Goal: Complete application form: Complete application form

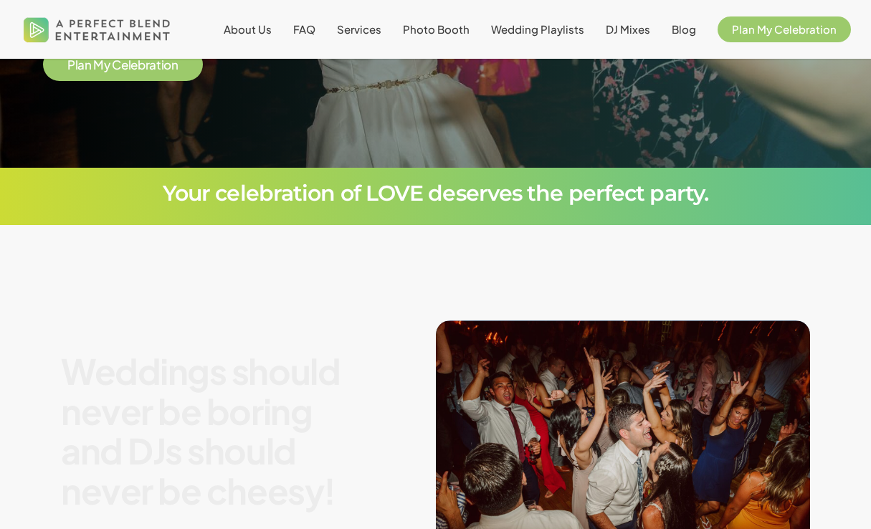
scroll to position [344, 0]
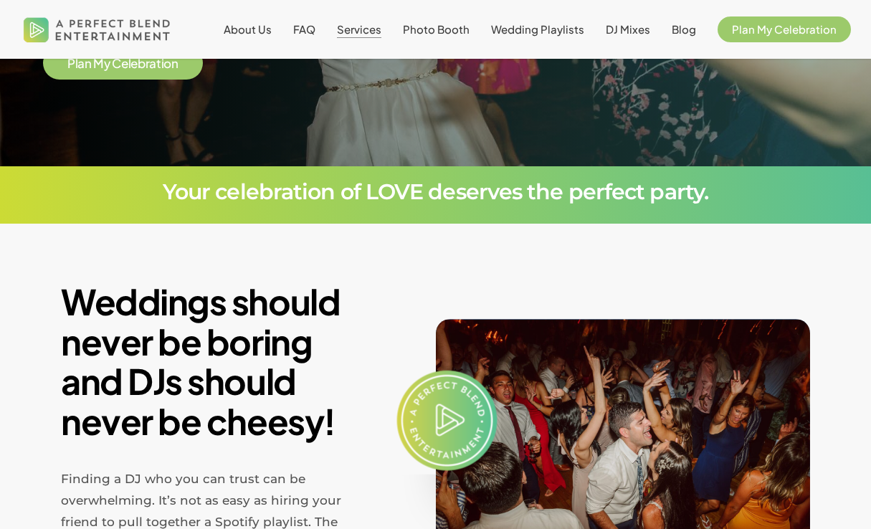
click at [371, 32] on span "Services" at bounding box center [359, 29] width 44 height 14
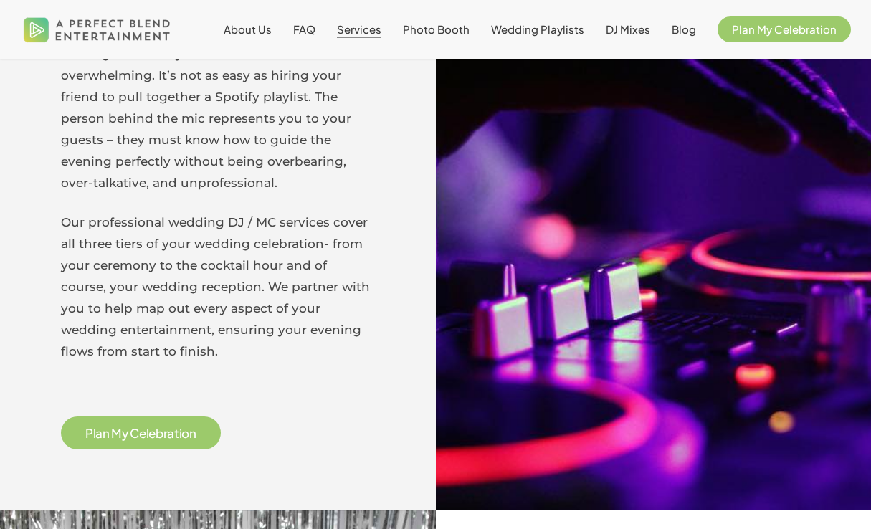
scroll to position [666, 0]
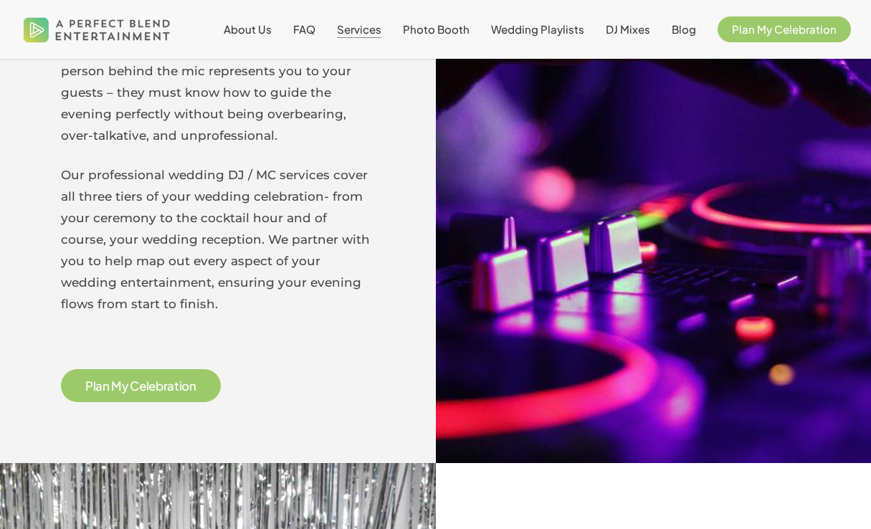
click at [166, 387] on span "r" at bounding box center [166, 386] width 4 height 12
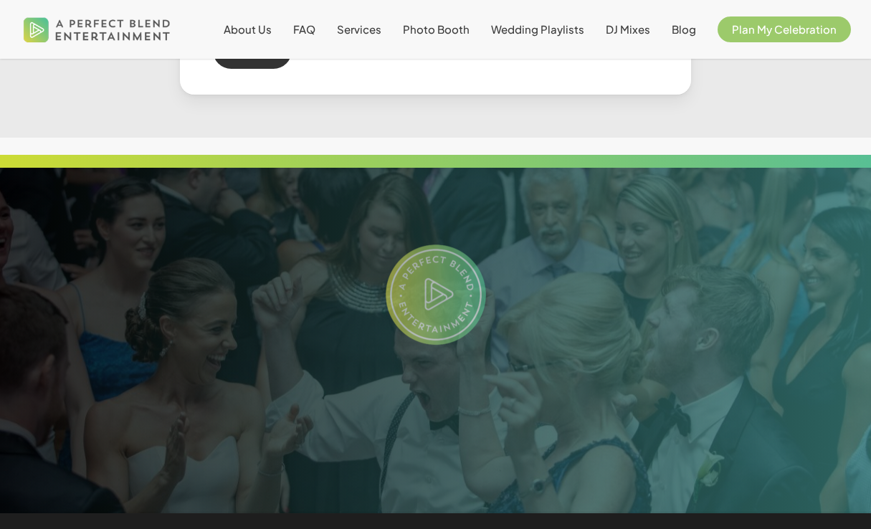
scroll to position [987, 0]
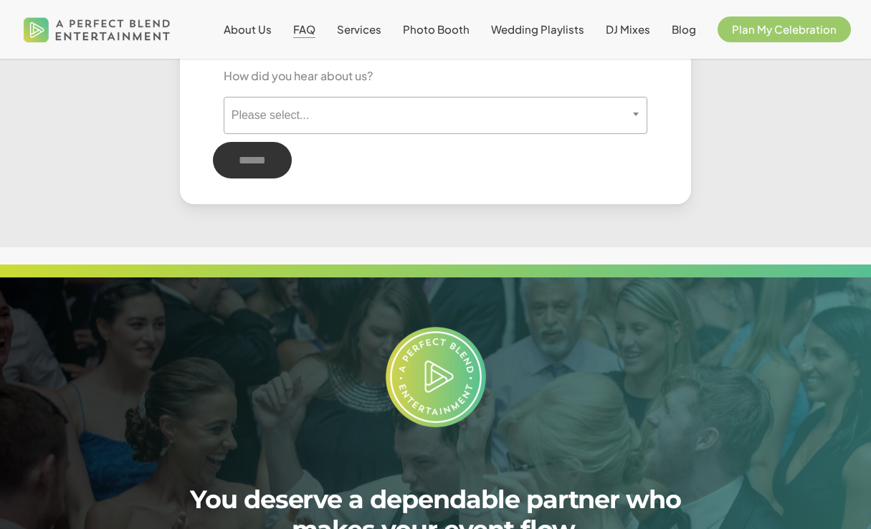
click at [316, 34] on span "FAQ" at bounding box center [304, 29] width 22 height 14
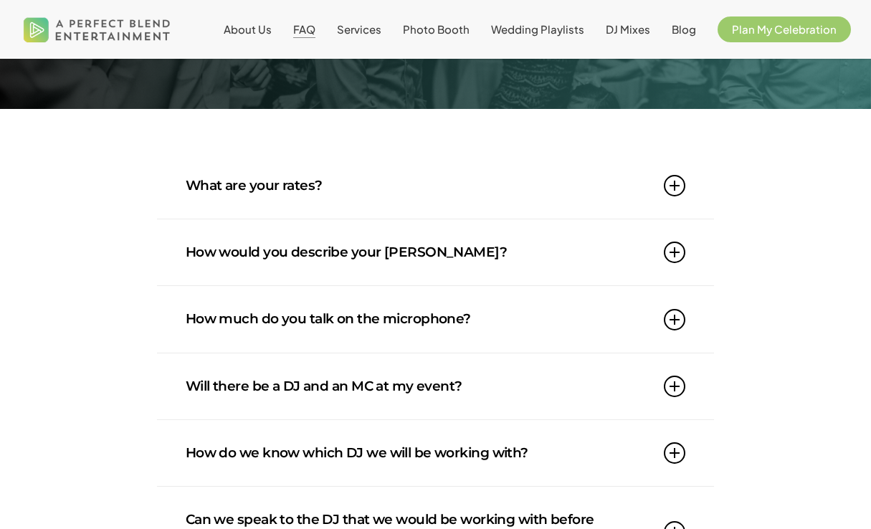
scroll to position [134, 0]
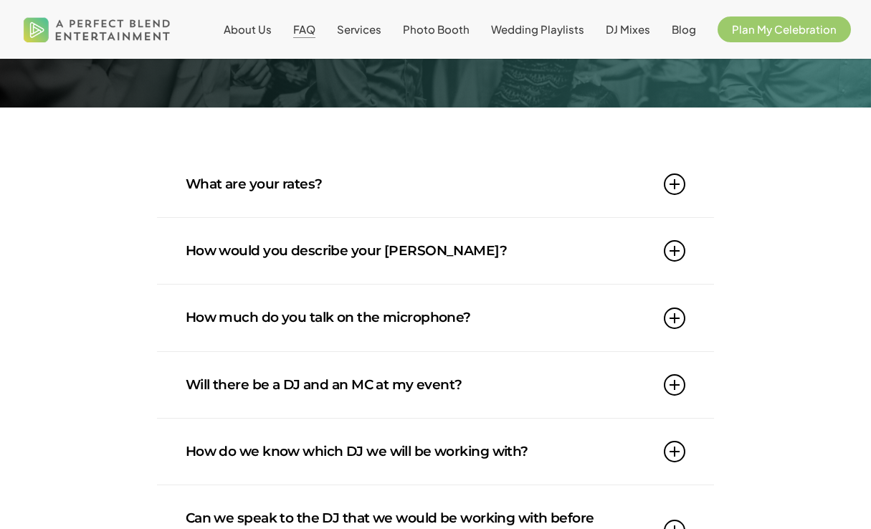
click at [311, 177] on link "What are your rates?" at bounding box center [436, 184] width 501 height 66
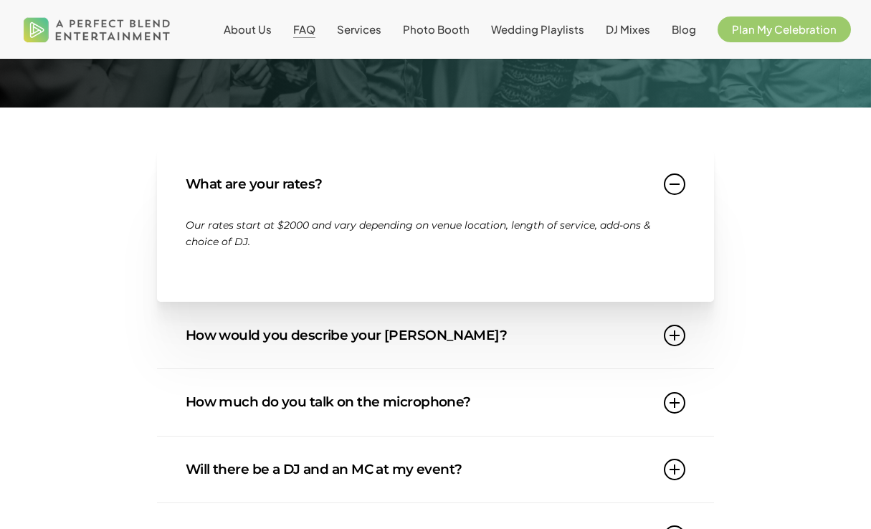
click at [453, 346] on link "How would you describe your DJ style?" at bounding box center [436, 336] width 501 height 66
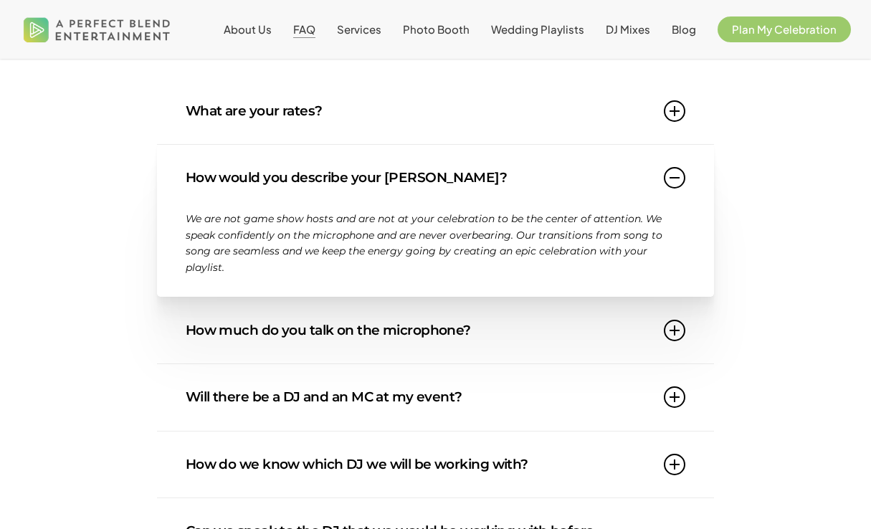
scroll to position [211, 0]
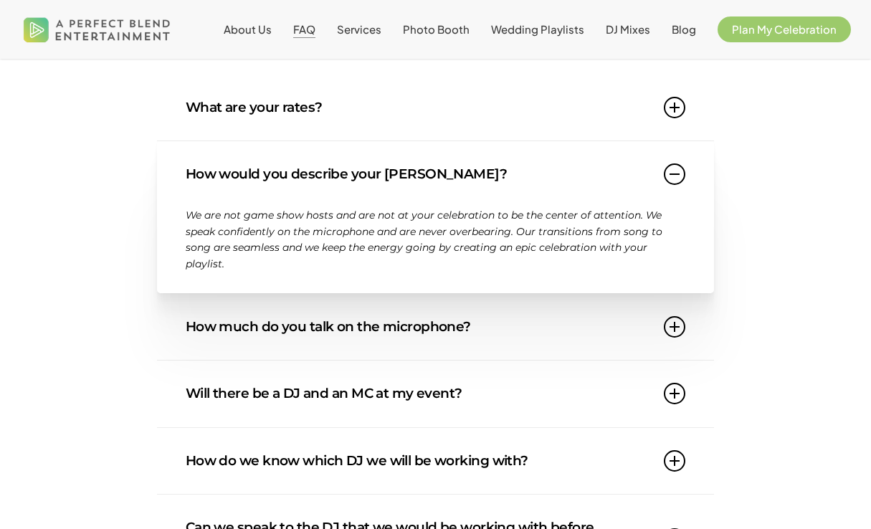
click at [558, 334] on link "How much do you talk on the microphone?" at bounding box center [436, 327] width 501 height 66
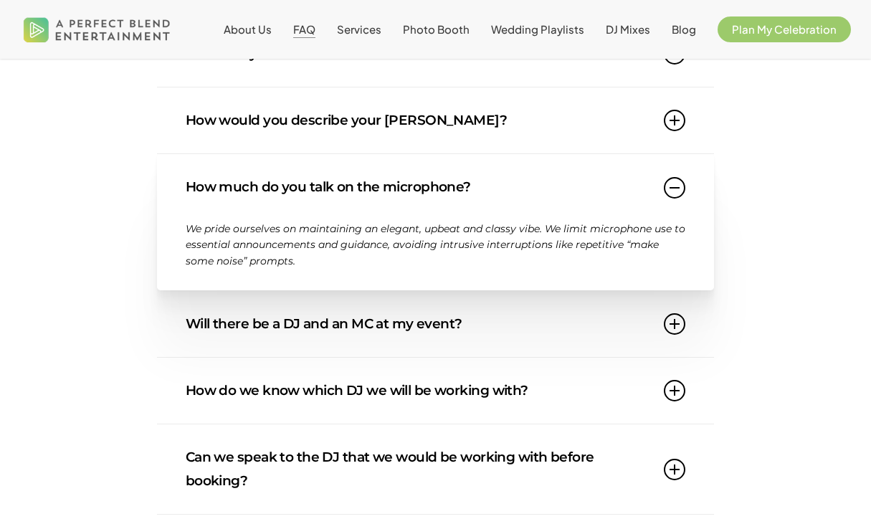
scroll to position [269, 0]
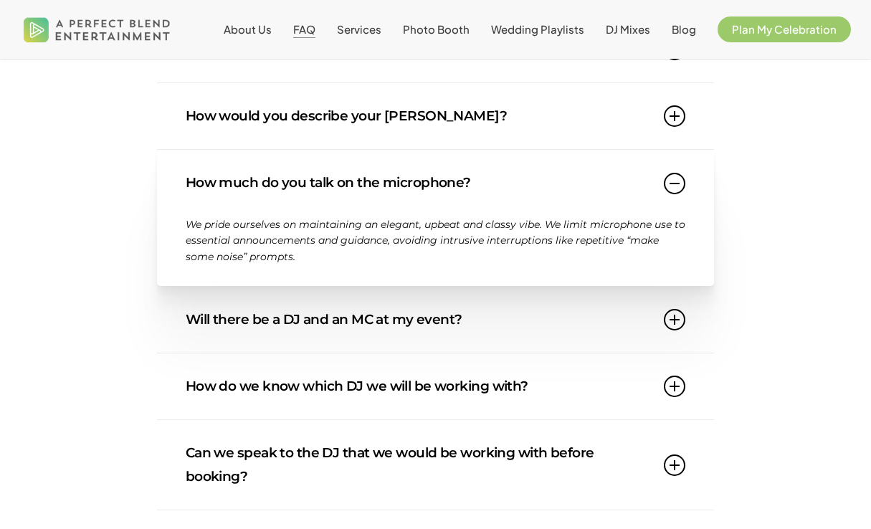
click at [514, 316] on link "Will there be a DJ and an MC at my event?" at bounding box center [436, 320] width 501 height 66
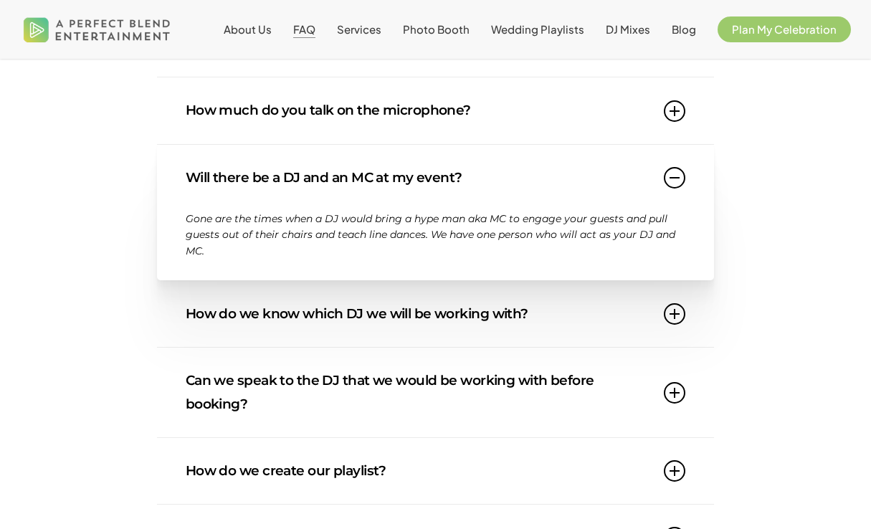
scroll to position [345, 0]
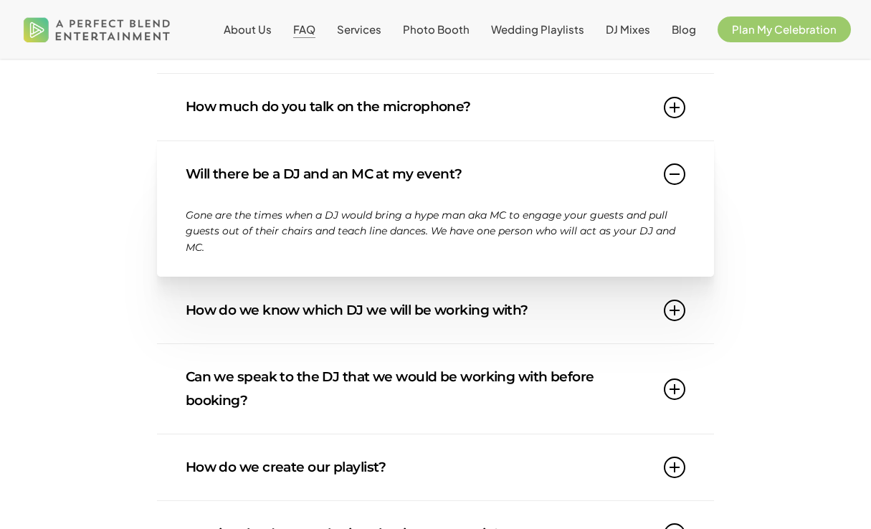
click at [519, 325] on link "How do we know which DJ we will be working with?" at bounding box center [436, 311] width 501 height 66
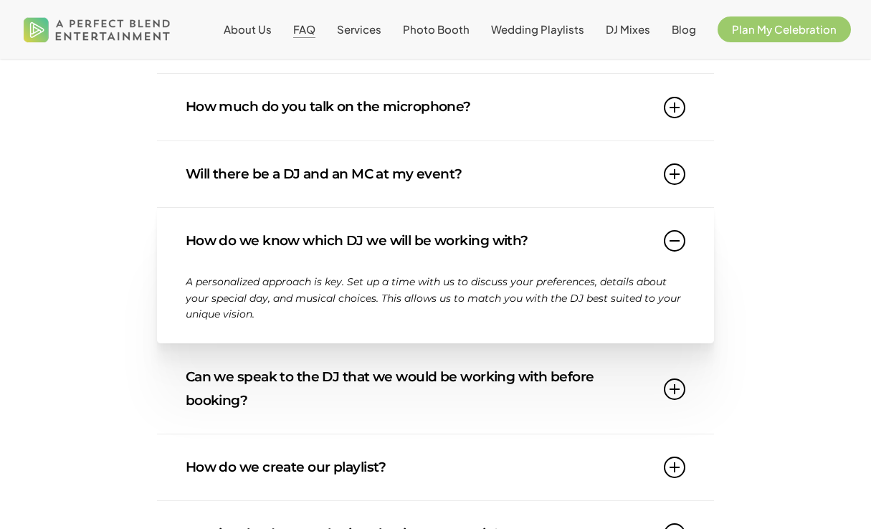
scroll to position [377, 0]
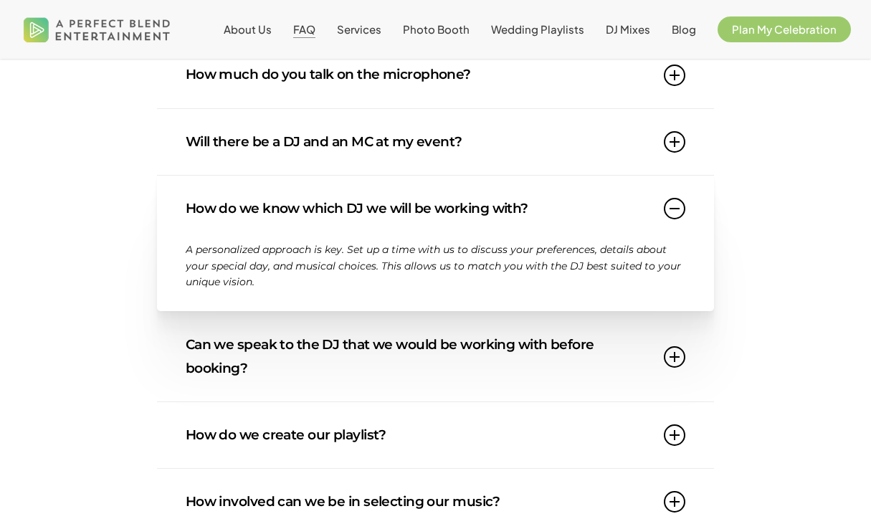
click at [499, 348] on link "Can we speak to the DJ that we would be working with before booking?" at bounding box center [436, 357] width 501 height 90
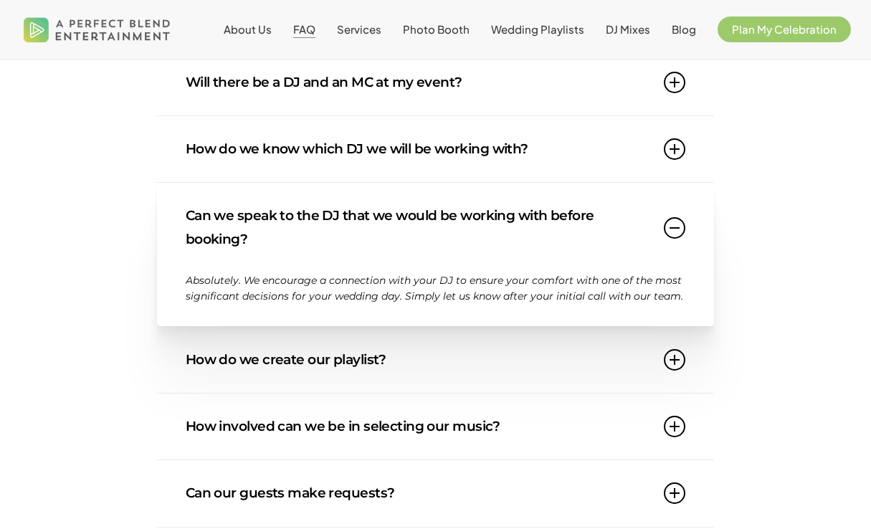
click at [499, 348] on link "How do we create our playlist?" at bounding box center [436, 360] width 501 height 66
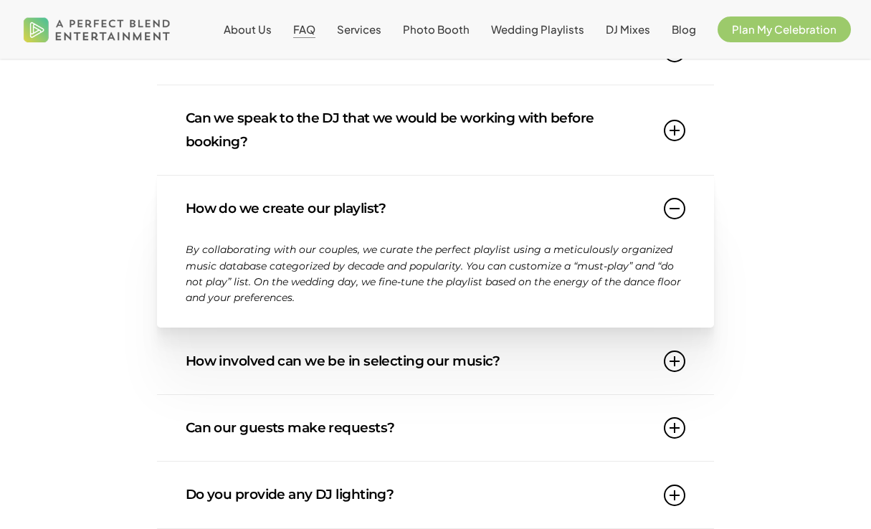
click at [499, 348] on link "How involved can we be in selecting our music?" at bounding box center [436, 362] width 501 height 66
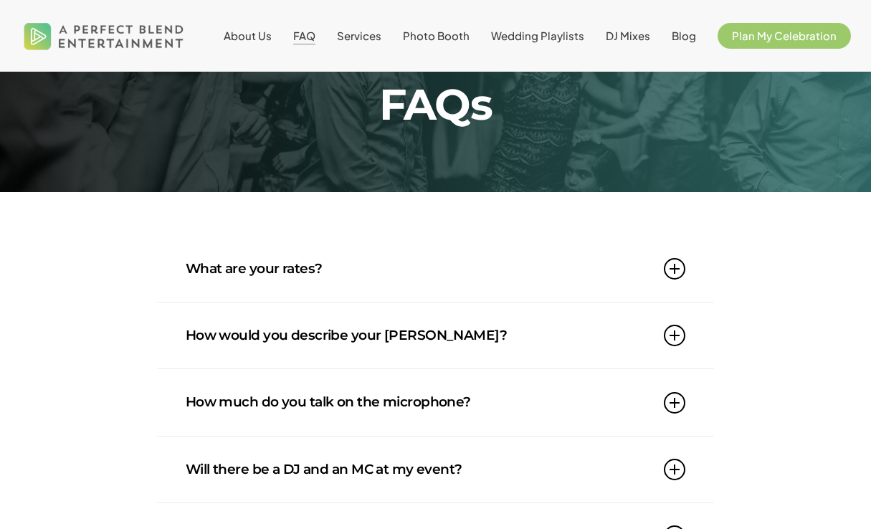
scroll to position [0, 0]
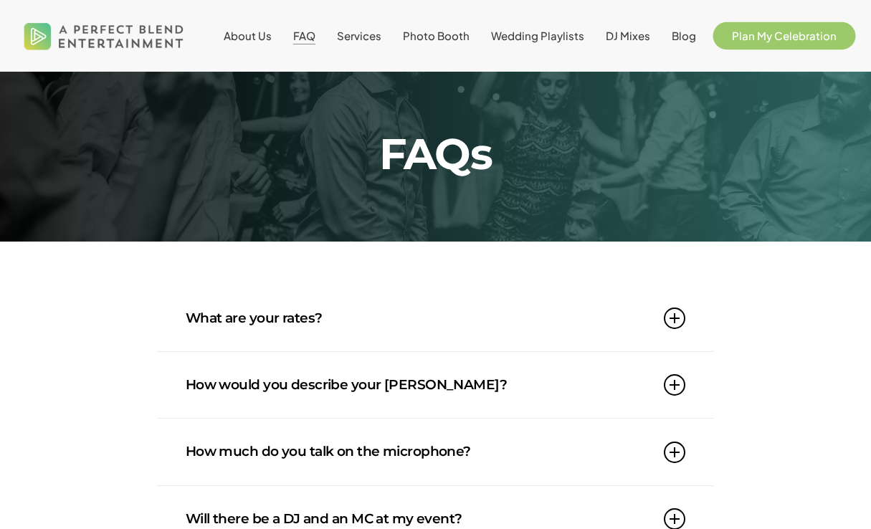
click at [788, 39] on span "Plan My Celebration" at bounding box center [784, 36] width 105 height 14
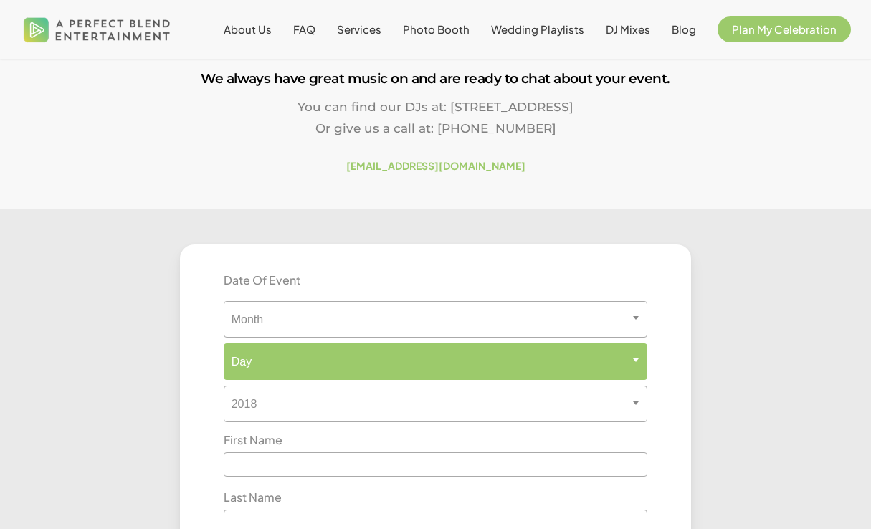
scroll to position [237, 0]
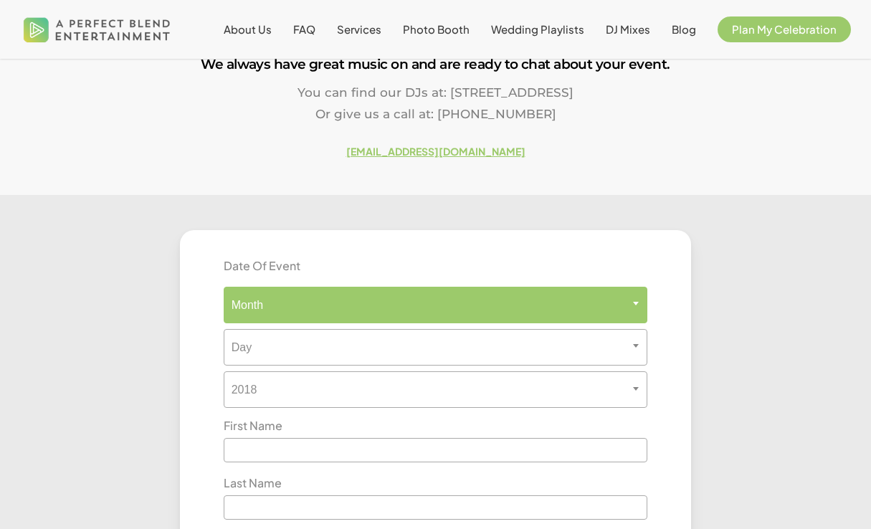
click at [311, 313] on span "Month" at bounding box center [436, 305] width 425 height 37
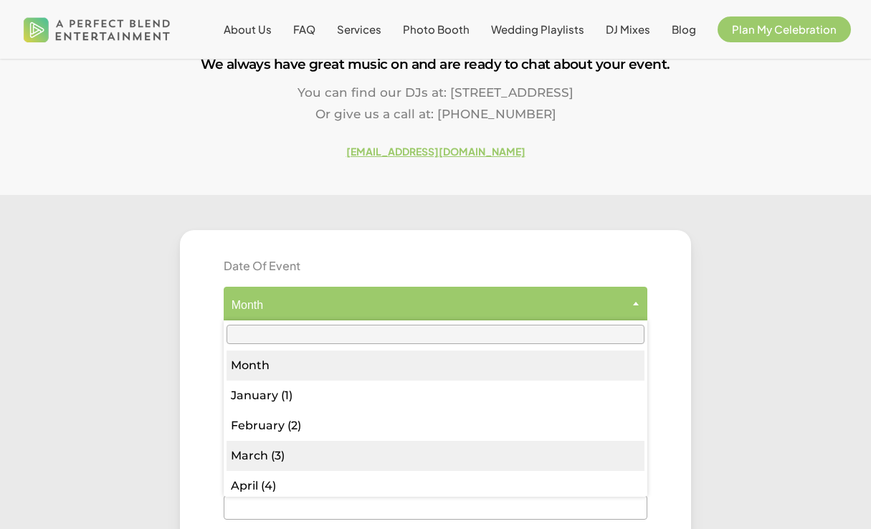
select select "*"
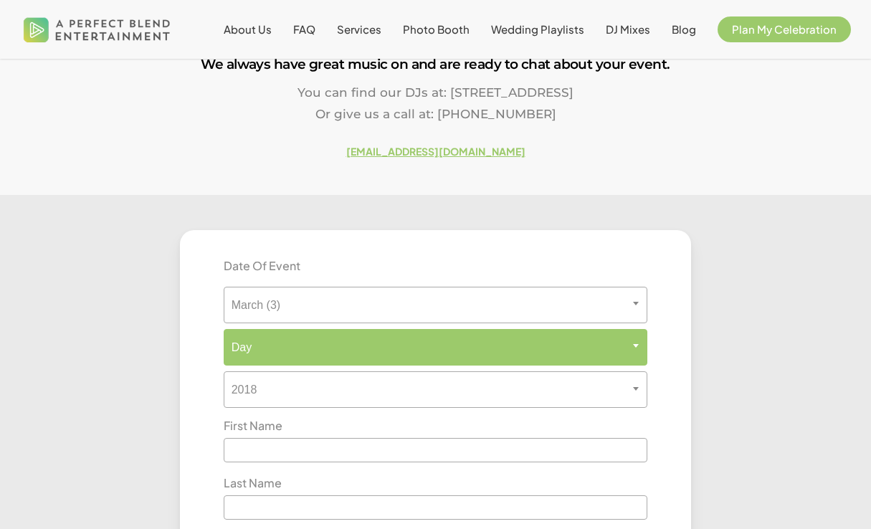
click at [255, 354] on span "Day" at bounding box center [436, 348] width 423 height 14
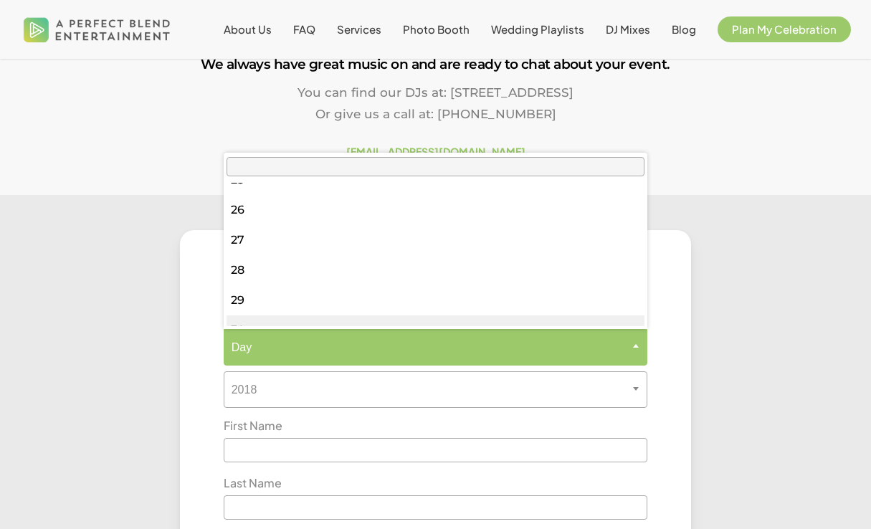
scroll to position [772, 0]
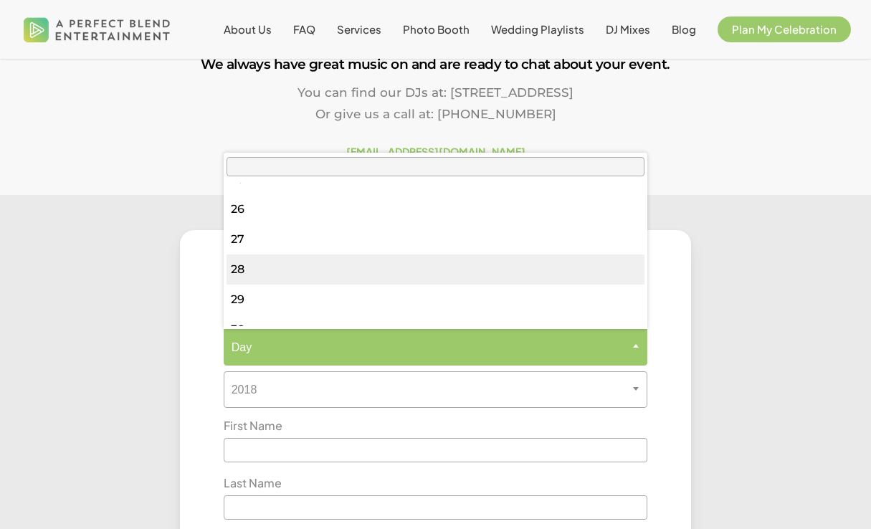
select select "**"
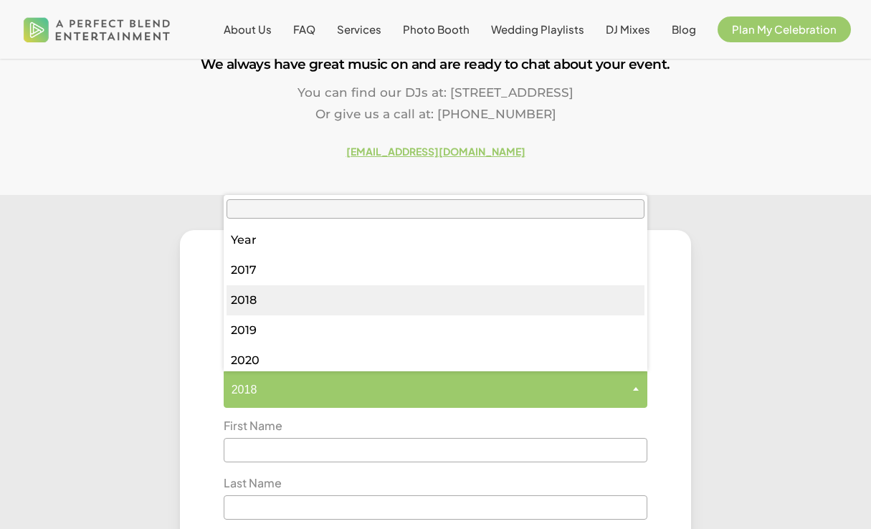
click at [259, 394] on span "2018" at bounding box center [436, 390] width 423 height 14
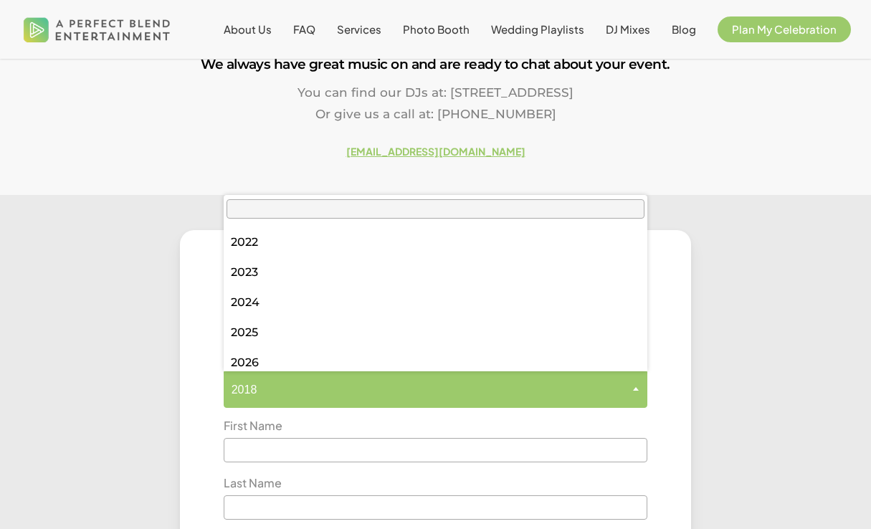
scroll to position [209, 0]
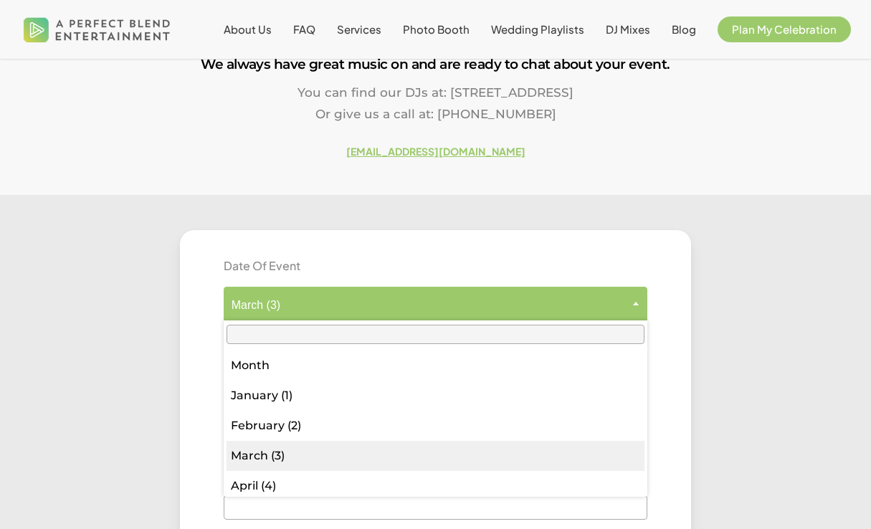
click at [267, 308] on span "March (3)" at bounding box center [436, 305] width 423 height 14
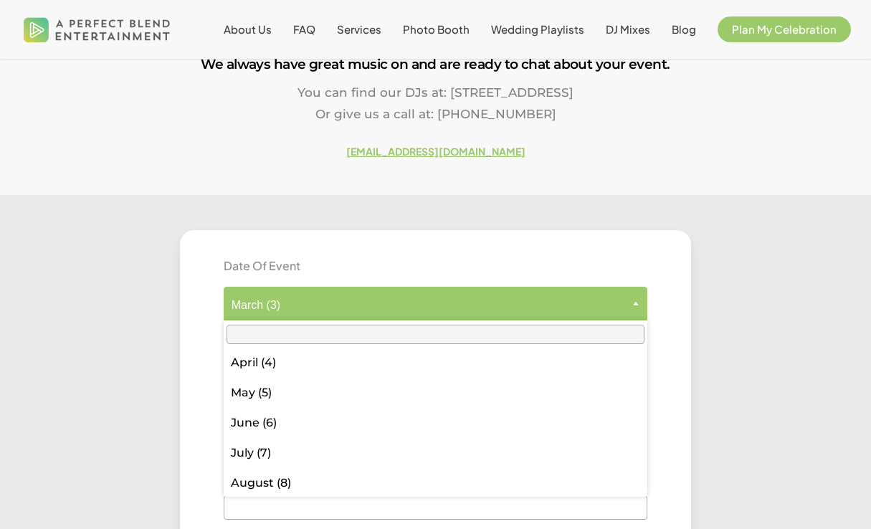
scroll to position [125, 0]
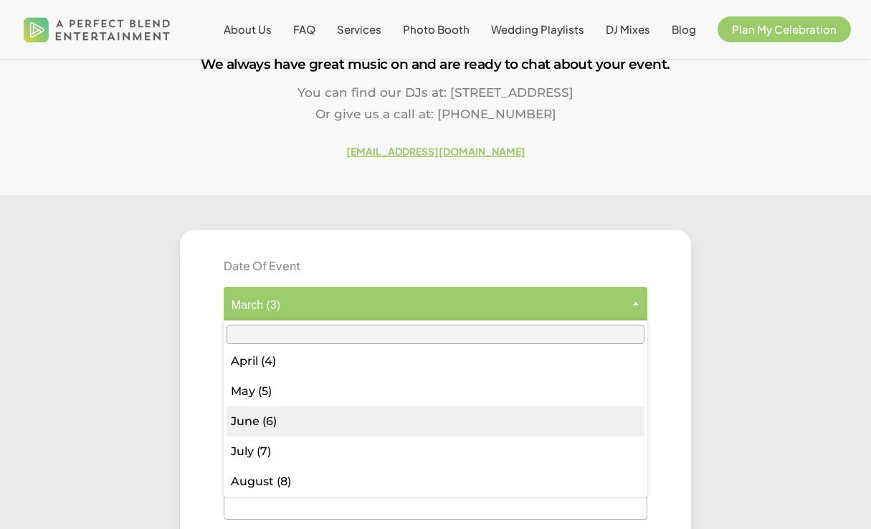
select select "*"
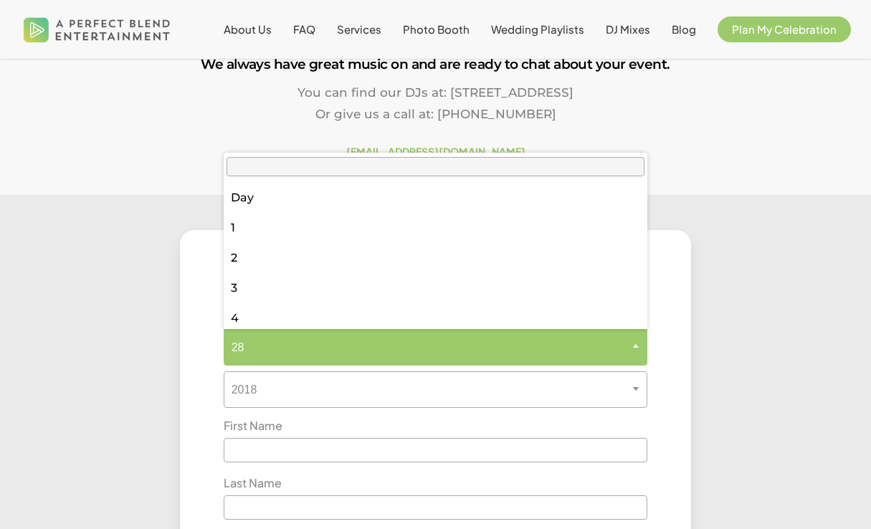
click at [262, 341] on span "28" at bounding box center [436, 348] width 423 height 14
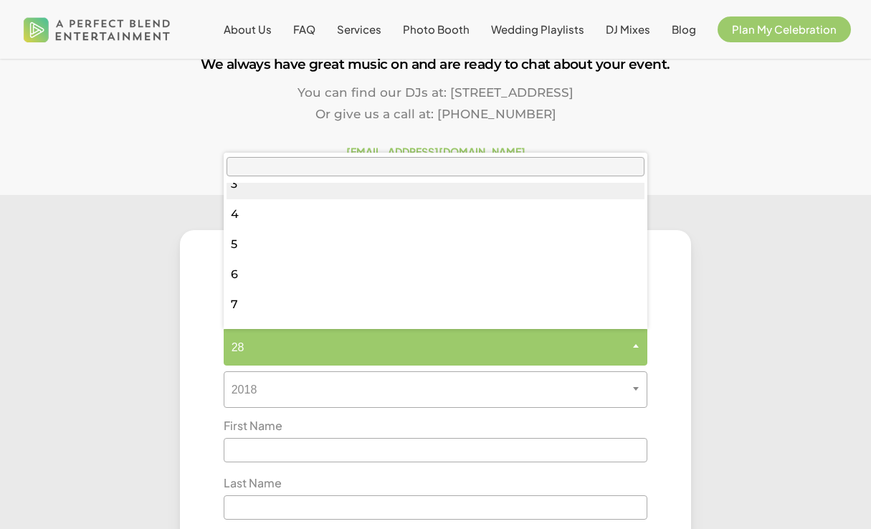
scroll to position [108, 0]
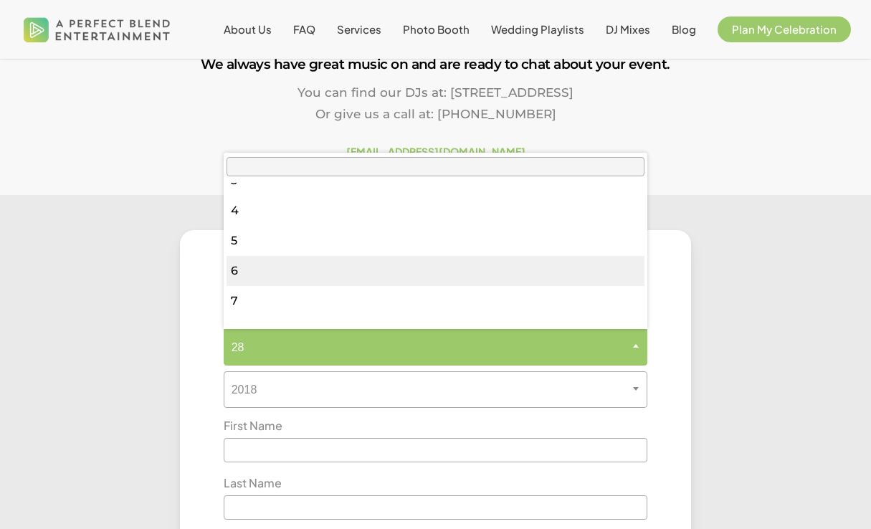
select select "*"
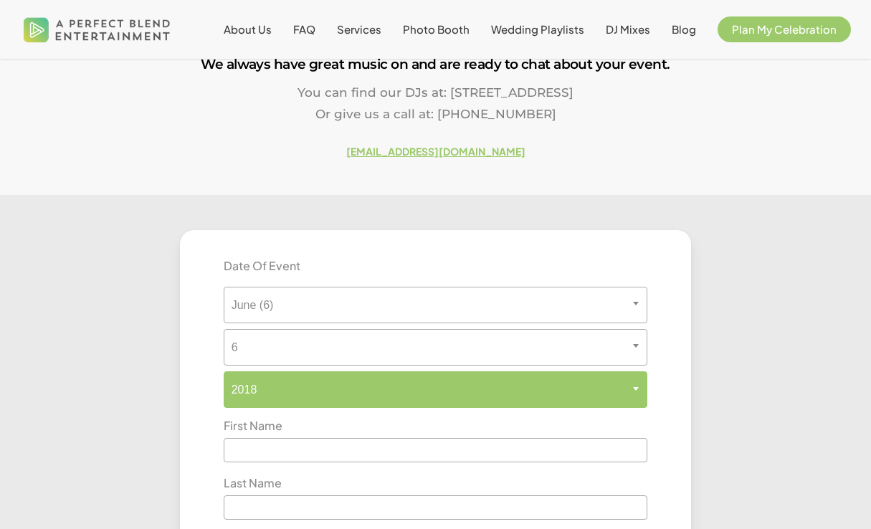
click at [254, 396] on span "2018" at bounding box center [436, 390] width 423 height 14
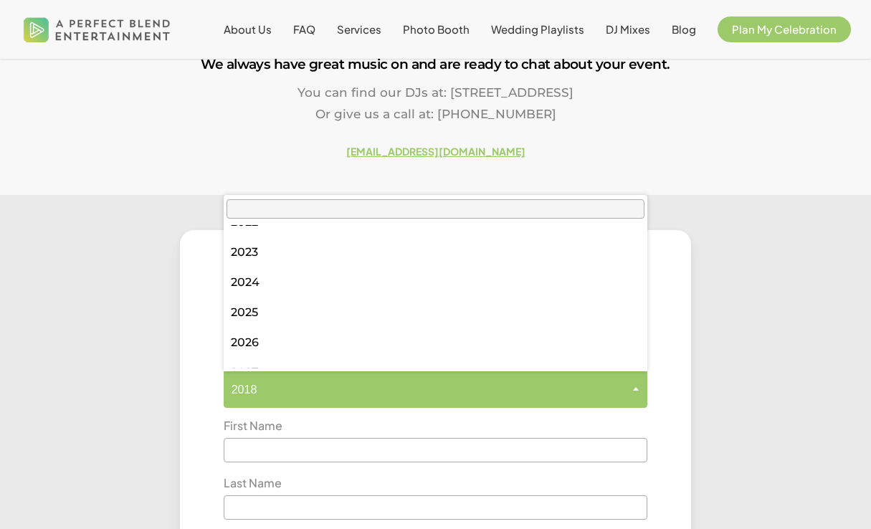
scroll to position [200, 0]
click at [261, 383] on span "2025" at bounding box center [436, 390] width 423 height 14
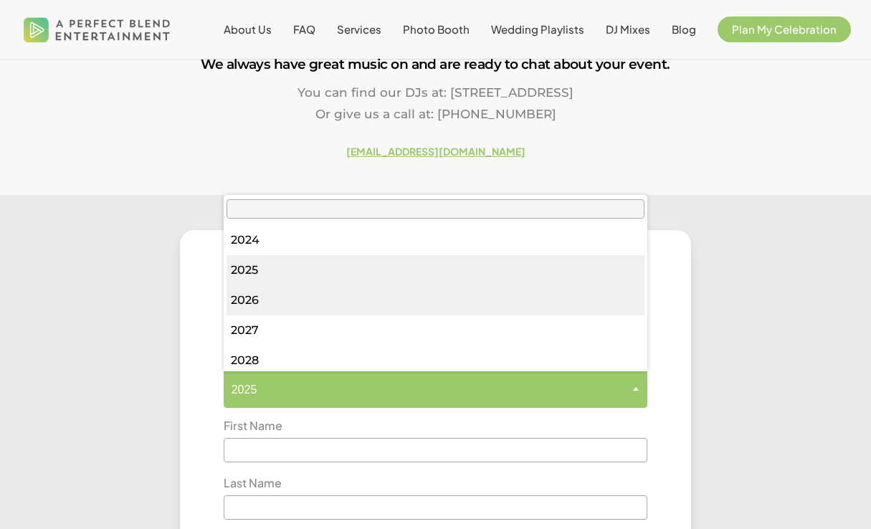
select select "****"
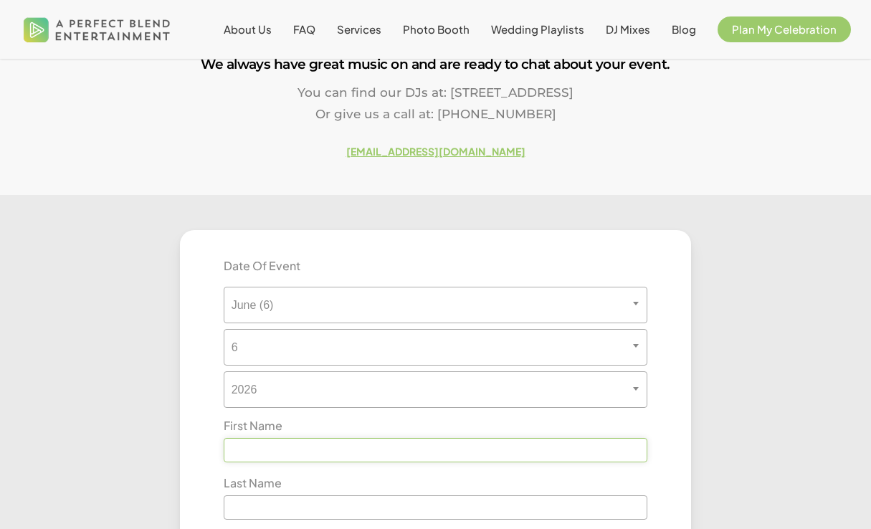
click at [241, 450] on input "text" at bounding box center [436, 450] width 425 height 24
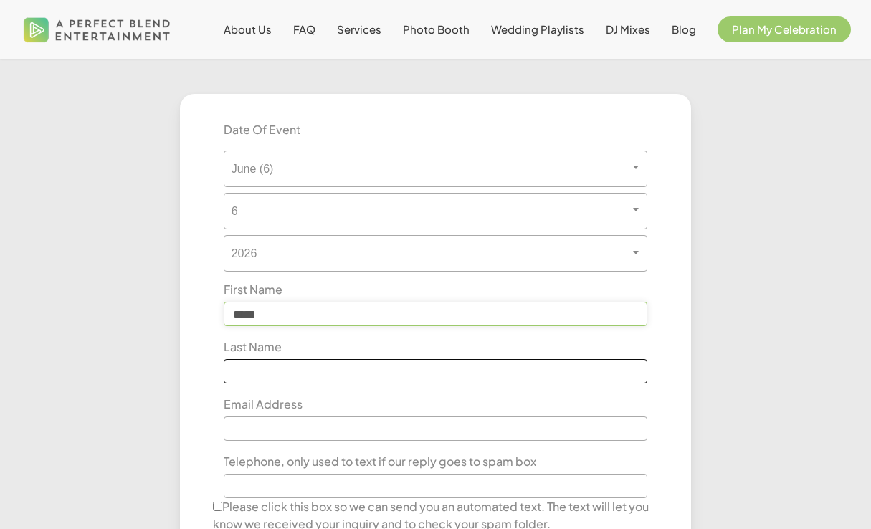
scroll to position [377, 0]
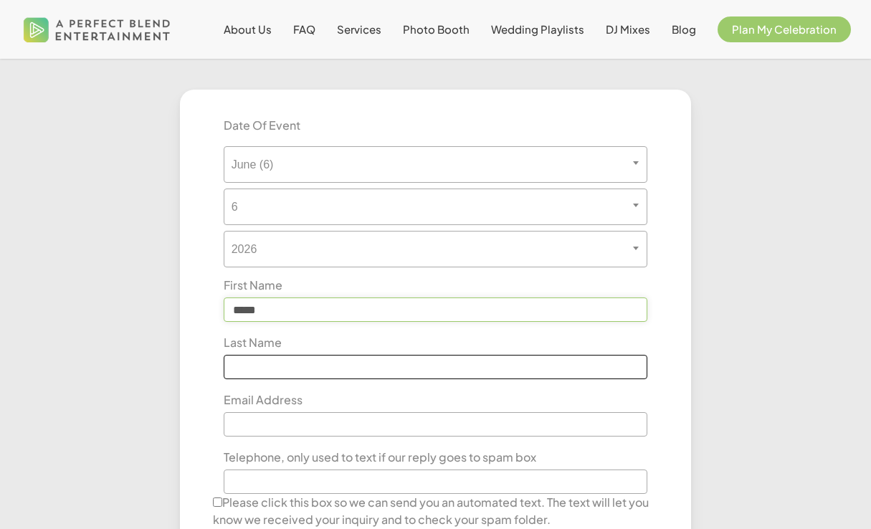
type input "*****"
click at [262, 369] on input "text" at bounding box center [436, 367] width 425 height 24
type input "******"
click at [248, 424] on input "text" at bounding box center [436, 424] width 425 height 24
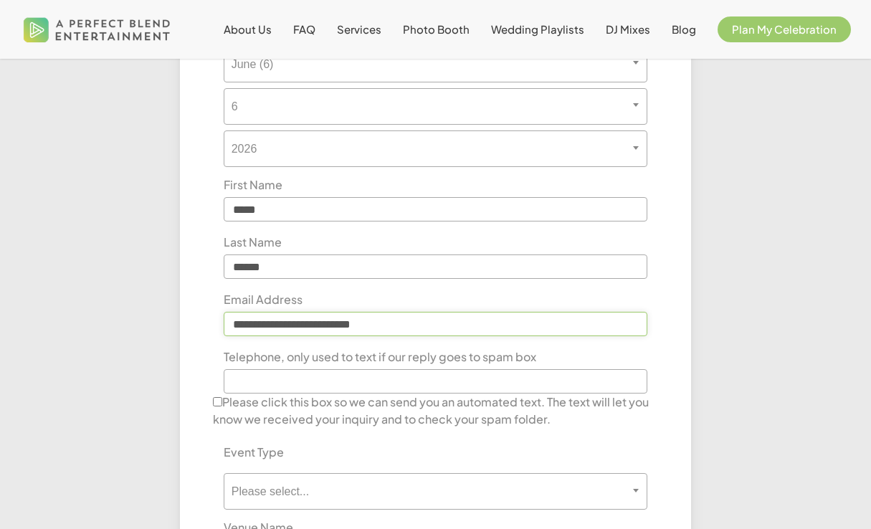
scroll to position [480, 0]
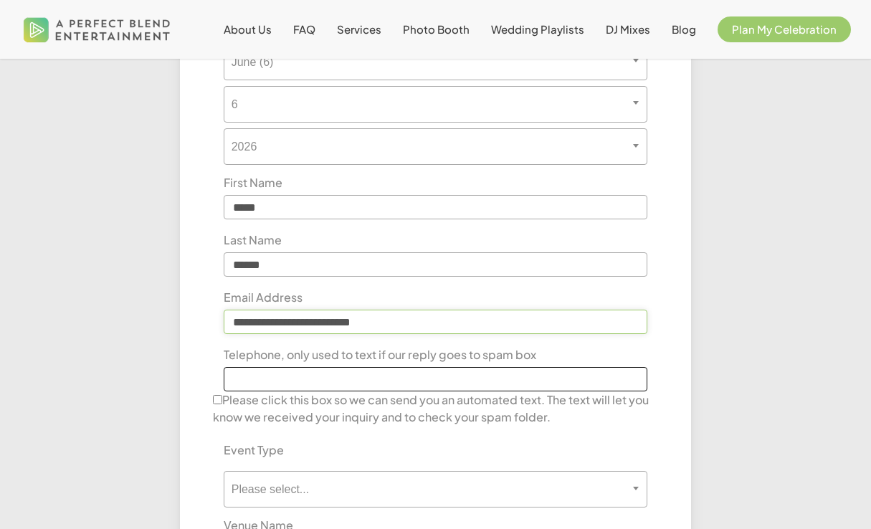
type input "**********"
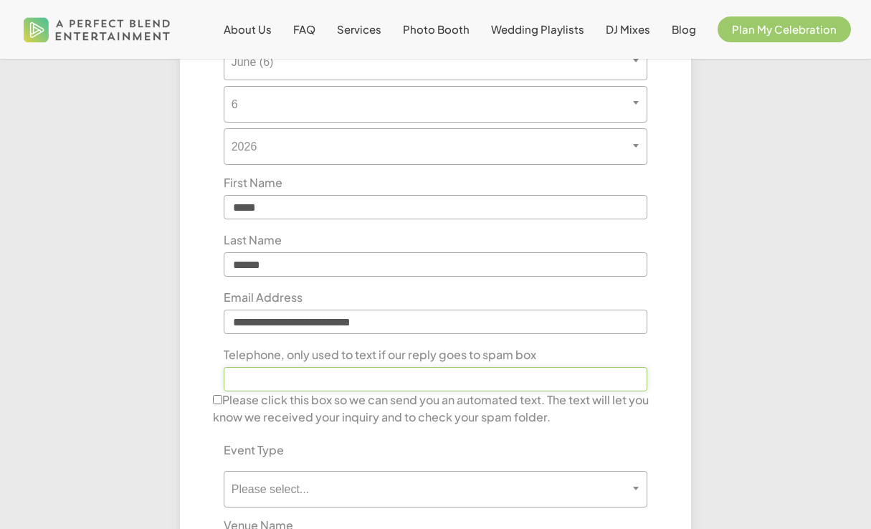
click at [267, 377] on input "text" at bounding box center [436, 379] width 425 height 24
type input "**********"
click at [228, 392] on label "Please click this box so we can send you an automated text. The text will let y…" at bounding box center [436, 409] width 446 height 34
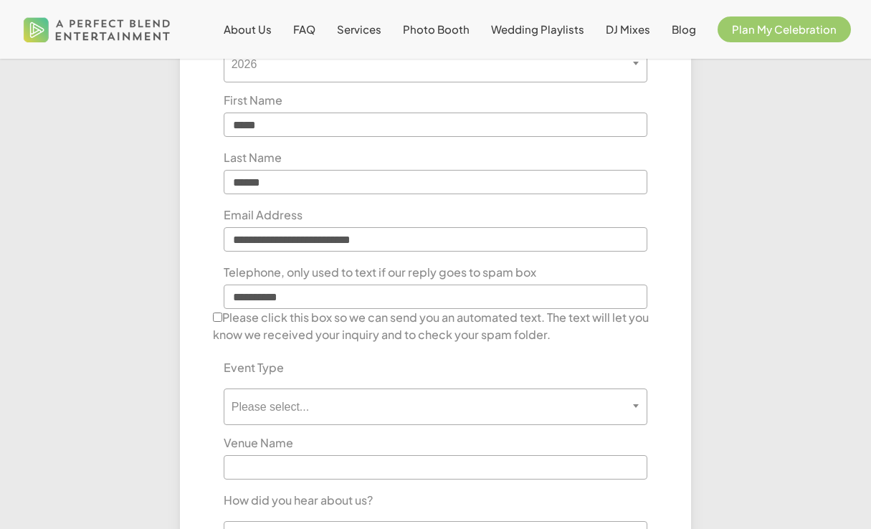
scroll to position [587, 0]
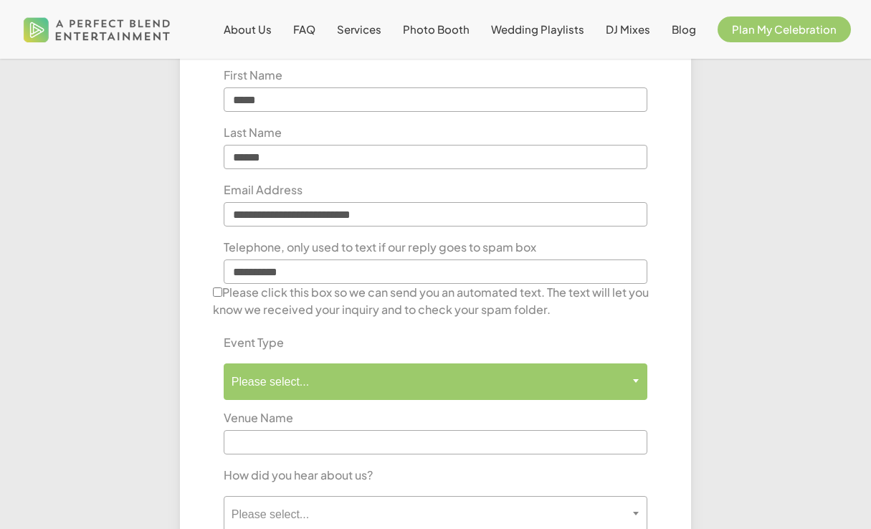
click at [294, 388] on span "Please select..." at bounding box center [436, 382] width 423 height 14
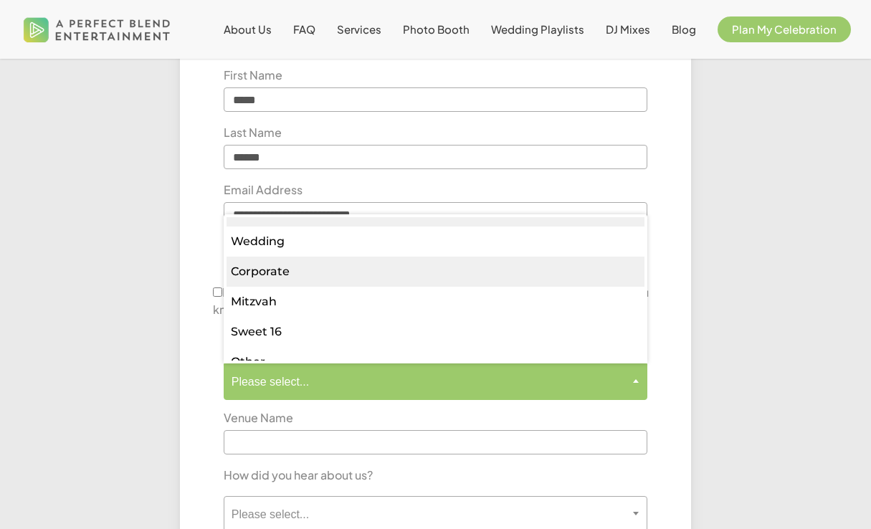
scroll to position [27, 0]
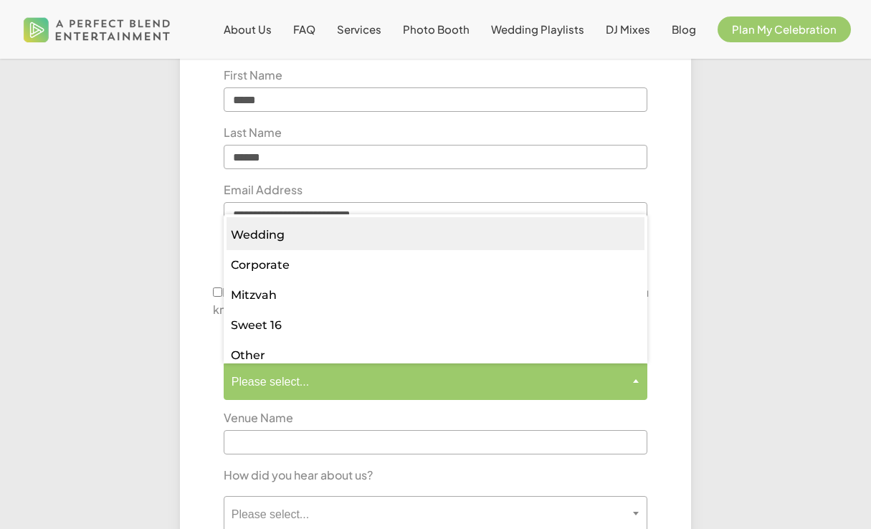
select select "*******"
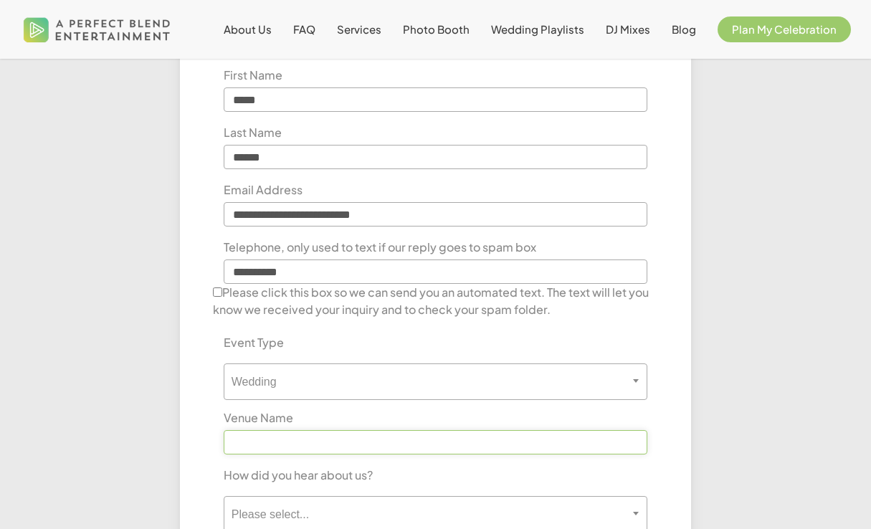
click at [255, 453] on input "text" at bounding box center [436, 442] width 425 height 24
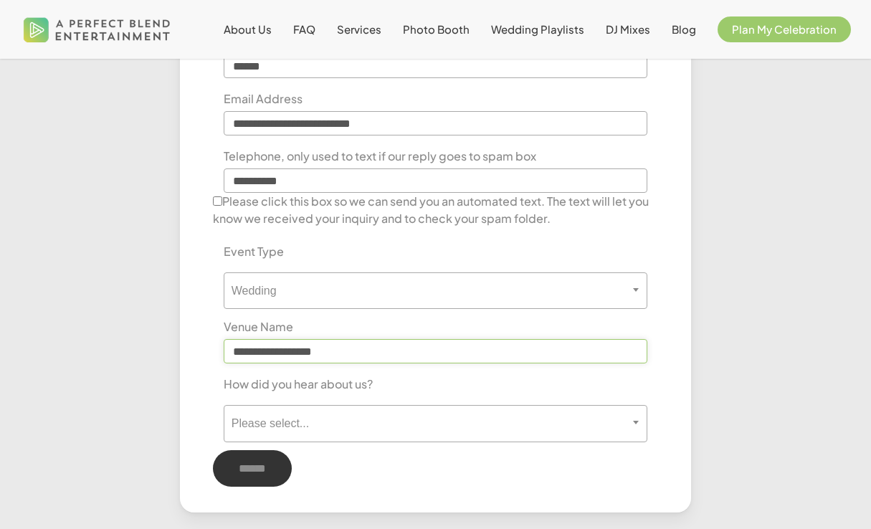
scroll to position [681, 0]
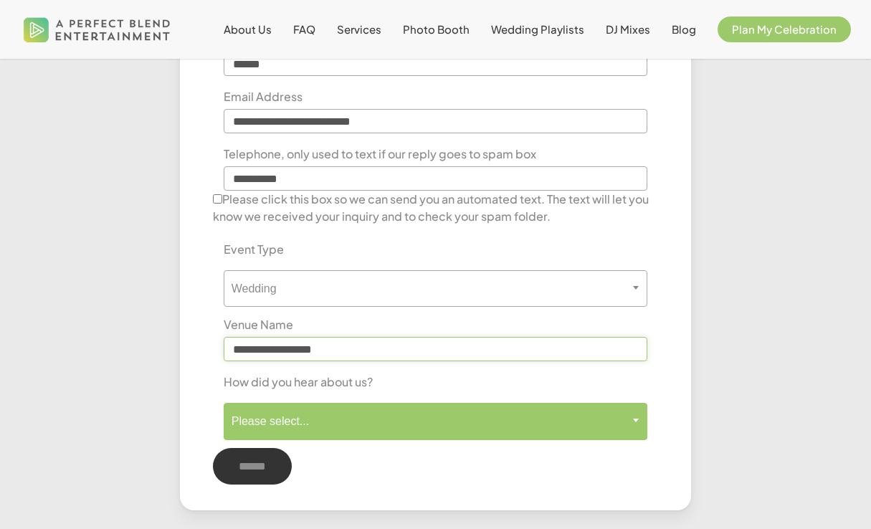
type input "**********"
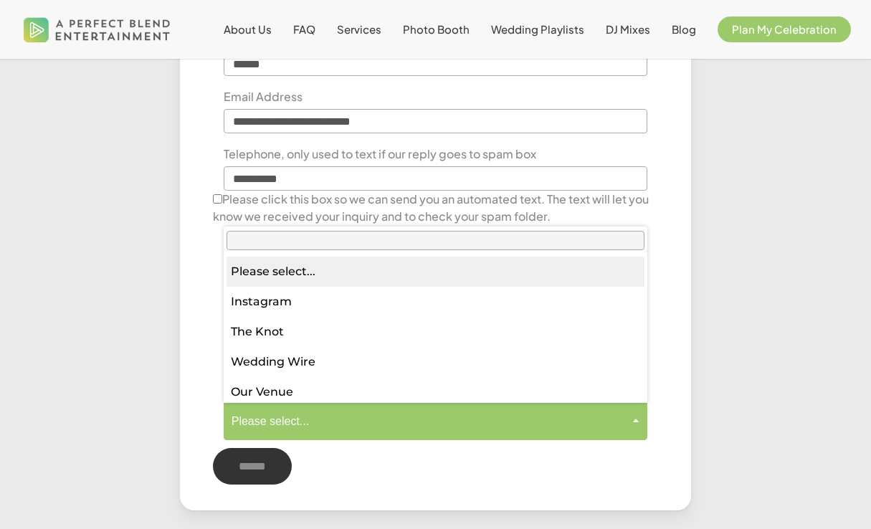
click at [283, 430] on span "Please select..." at bounding box center [436, 421] width 425 height 37
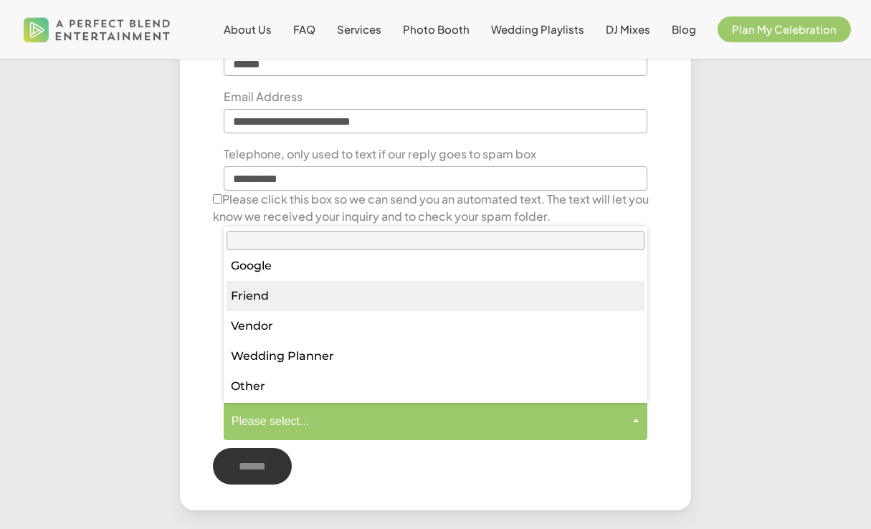
scroll to position [158, 0]
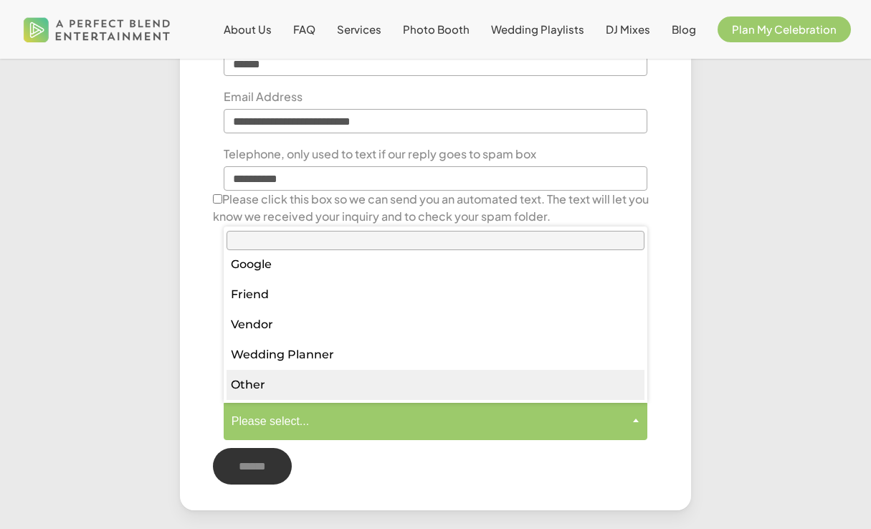
select select "*****"
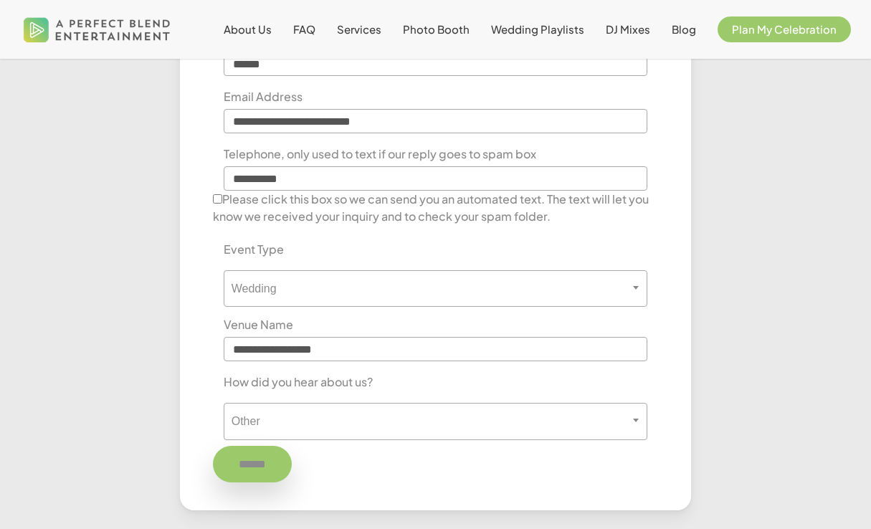
click at [257, 466] on input "******" at bounding box center [252, 464] width 79 height 37
